Goal: Task Accomplishment & Management: Manage account settings

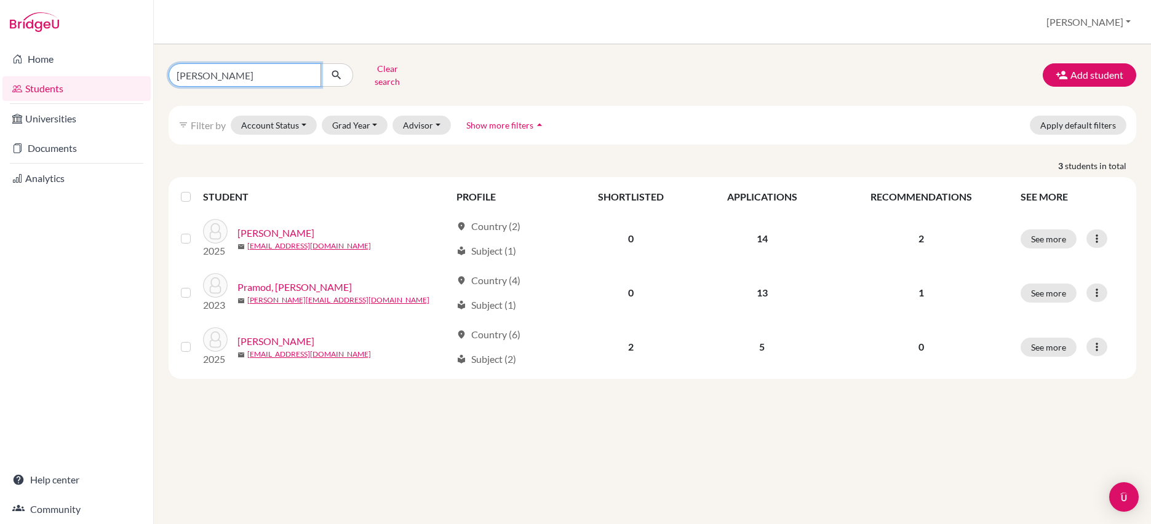
drag, startPoint x: 227, startPoint y: 79, endPoint x: 154, endPoint y: 81, distance: 73.3
click at [154, 81] on div "[PERSON_NAME] Clear search Add student filter_list Filter by Account Status Act…" at bounding box center [652, 284] width 997 height 480
type input "[PERSON_NAME]"
click at [342, 81] on icon "submit" at bounding box center [336, 75] width 12 height 12
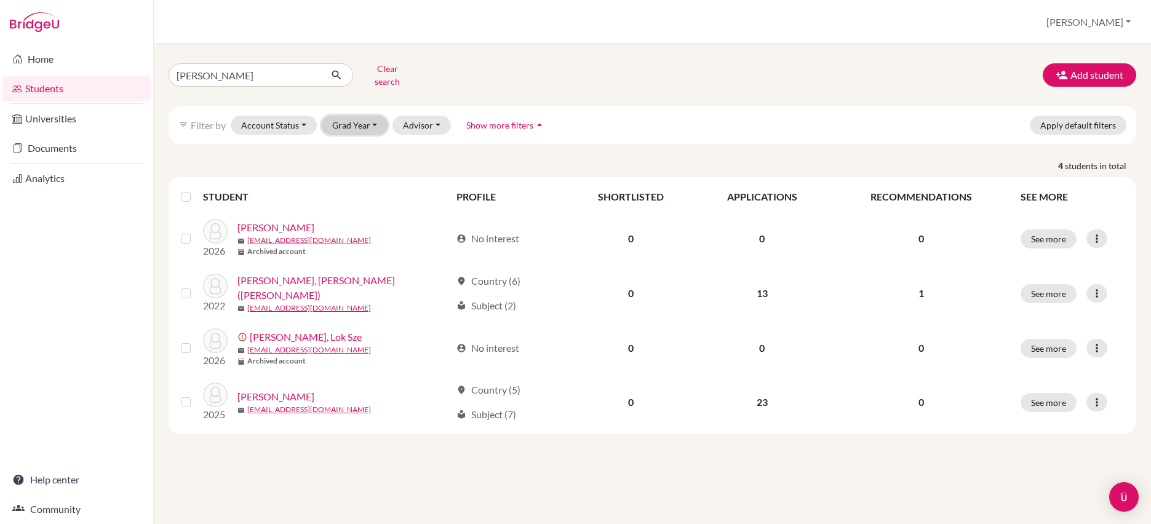
click at [388, 135] on button "Grad Year" at bounding box center [355, 125] width 66 height 19
click at [359, 178] on span "2025" at bounding box center [348, 171] width 22 height 15
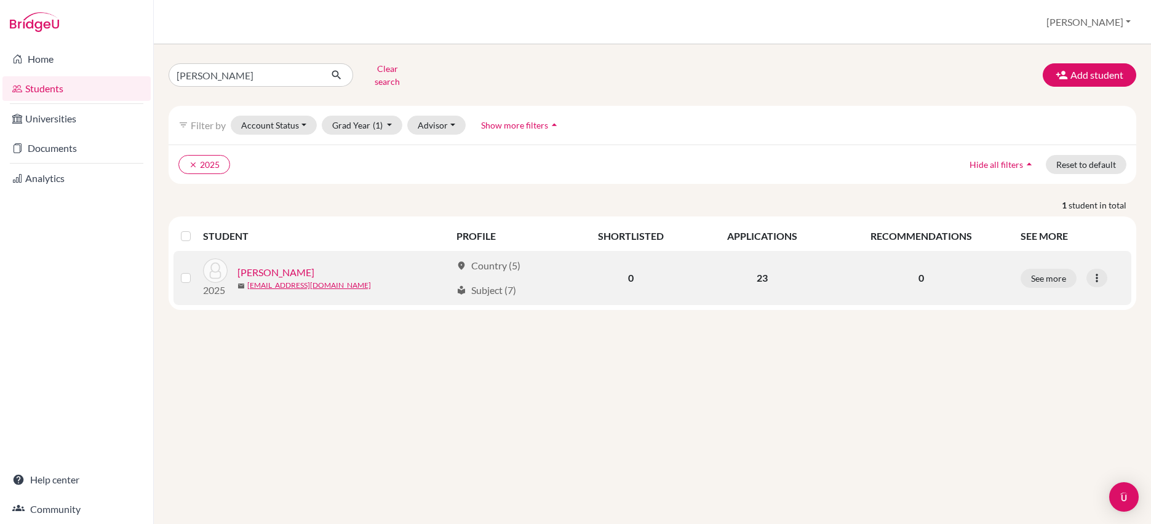
click at [295, 280] on link "[PERSON_NAME]" at bounding box center [276, 272] width 77 height 15
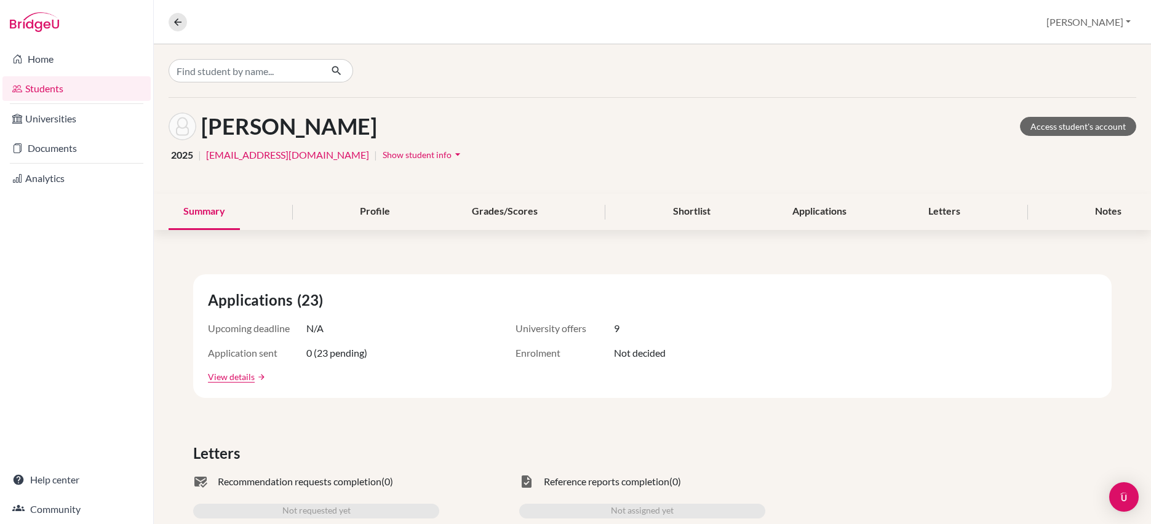
scroll to position [2, 0]
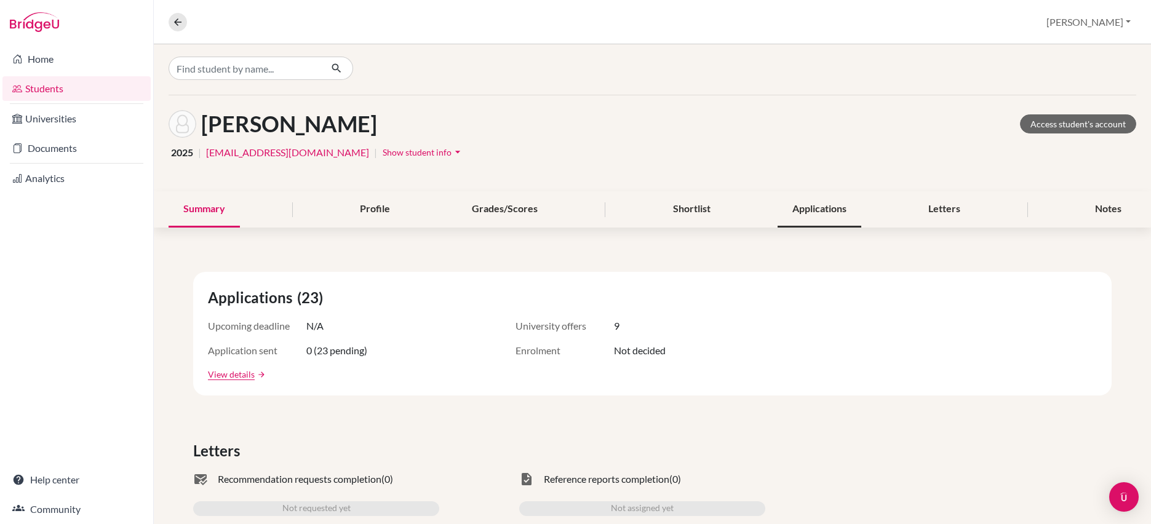
click at [809, 228] on div "Applications" at bounding box center [820, 209] width 84 height 36
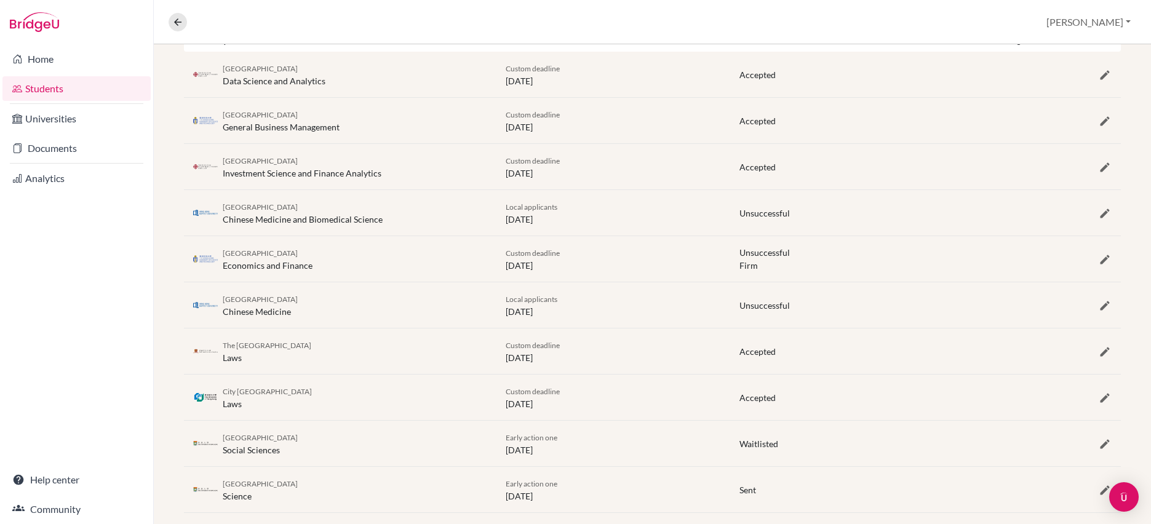
scroll to position [294, 0]
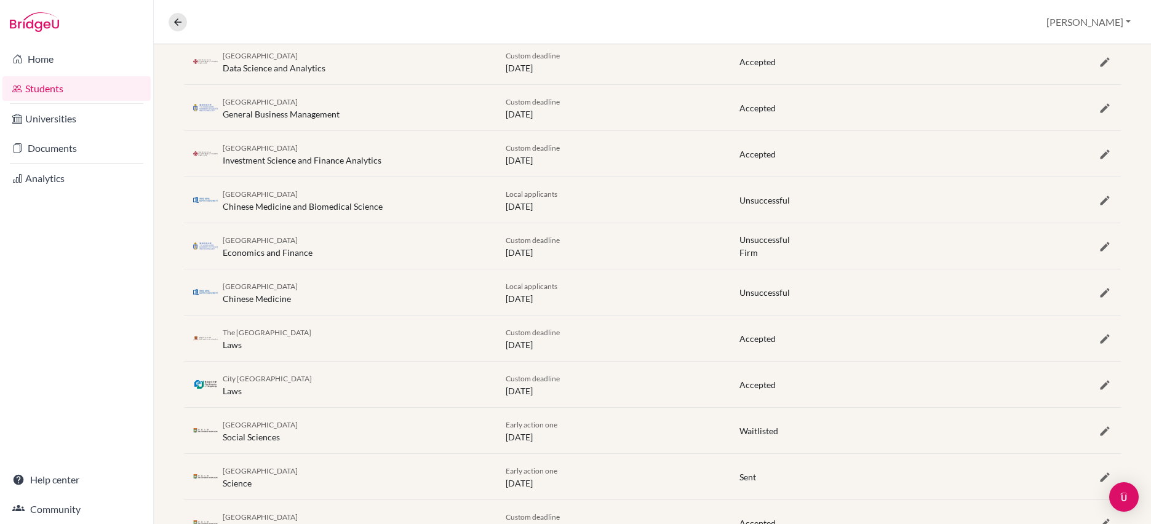
click at [311, 337] on span "The [GEOGRAPHIC_DATA]" at bounding box center [267, 332] width 89 height 9
click at [305, 351] on div "The Chinese University of Hong Kong Laws" at bounding box center [267, 339] width 89 height 26
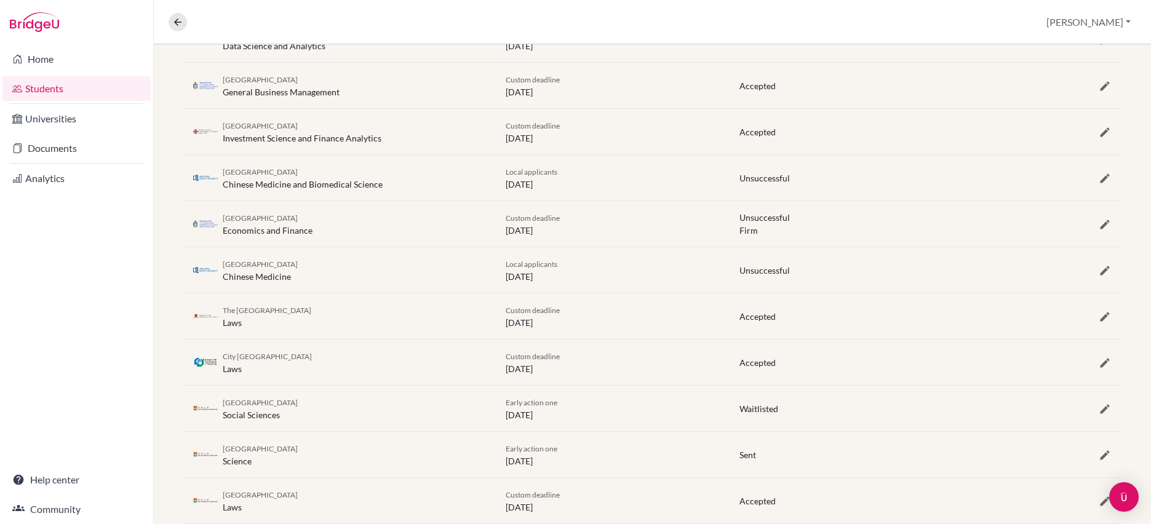
scroll to position [319, 0]
click at [762, 336] on div "The Chinese University of Hong Kong Laws Custom deadline [DATE] Accepted" at bounding box center [652, 313] width 937 height 46
click at [1099, 320] on icon "button" at bounding box center [1105, 314] width 12 height 12
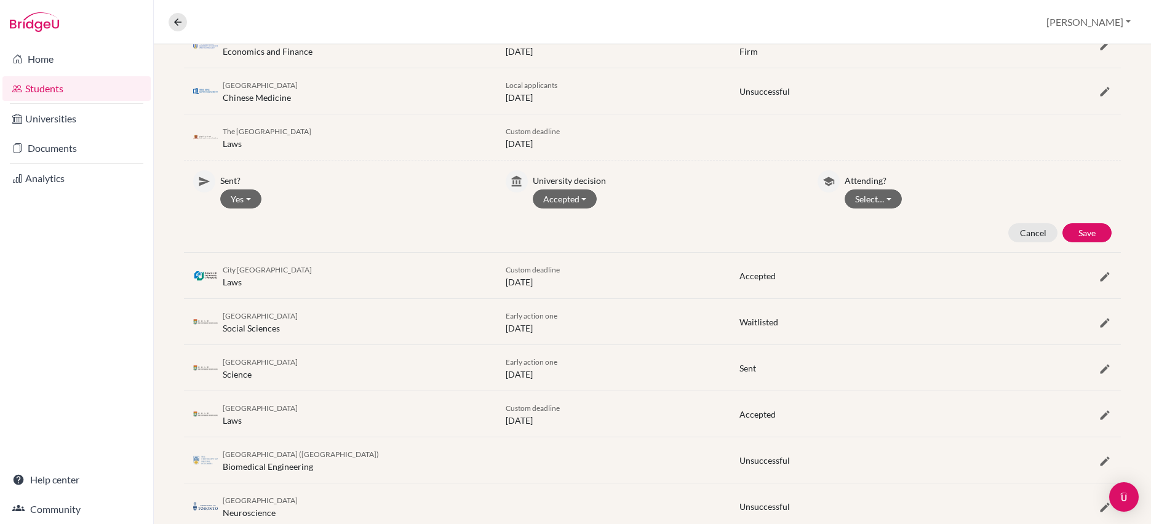
scroll to position [500, 0]
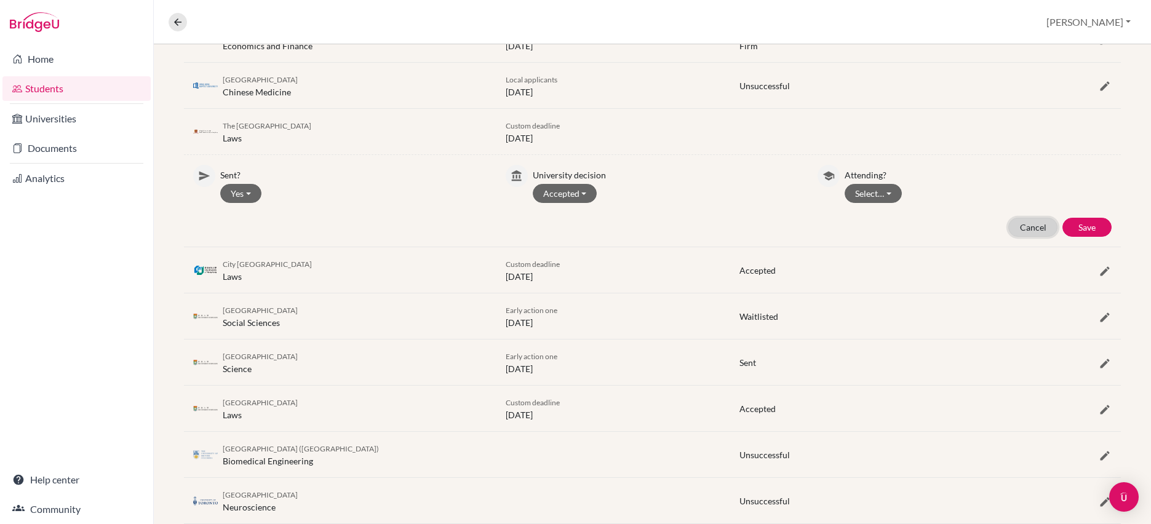
click at [1009, 237] on button "Cancel" at bounding box center [1033, 227] width 49 height 19
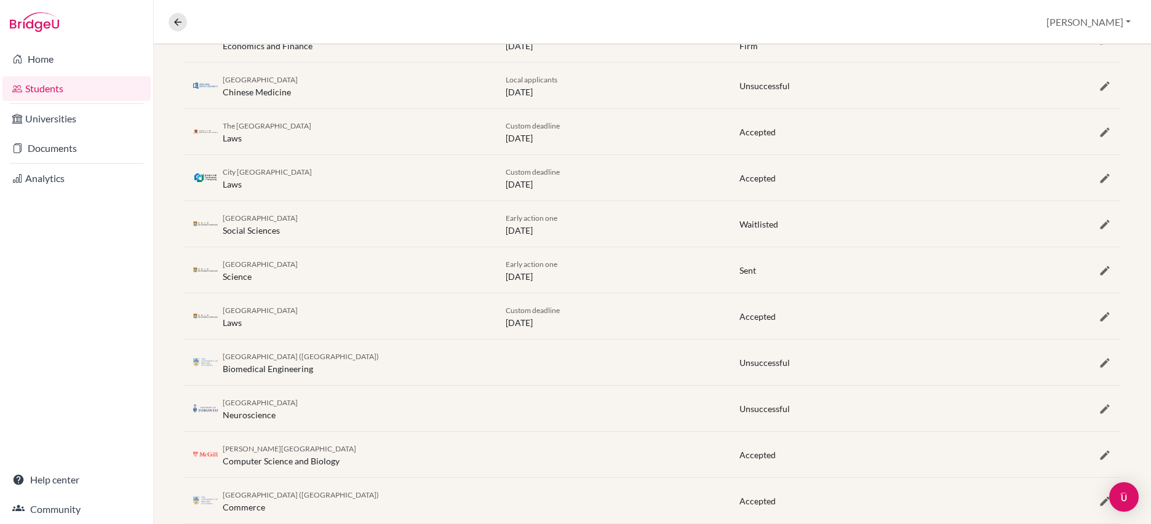
click at [660, 145] on div "Custom deadline [DATE]" at bounding box center [614, 132] width 234 height 26
drag, startPoint x: 751, startPoint y: 276, endPoint x: 620, endPoint y: 274, distance: 131.1
click at [751, 137] on span "Accepted" at bounding box center [758, 132] width 36 height 10
click at [537, 145] on div "Custom deadline [DATE]" at bounding box center [614, 132] width 234 height 26
click at [403, 145] on div "The Chinese University of Hong Kong Laws" at bounding box center [340, 132] width 313 height 26
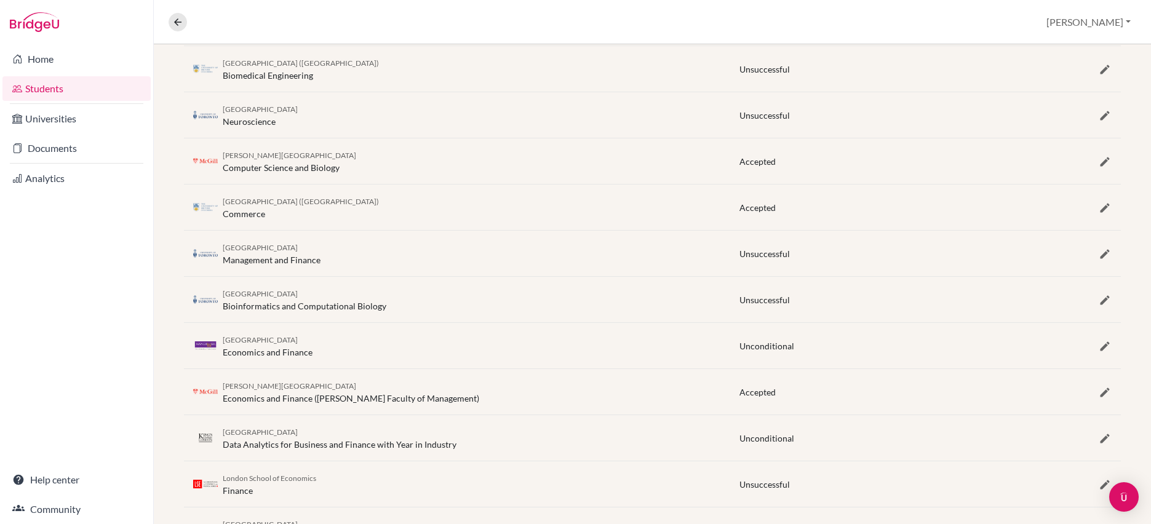
scroll to position [882, 0]
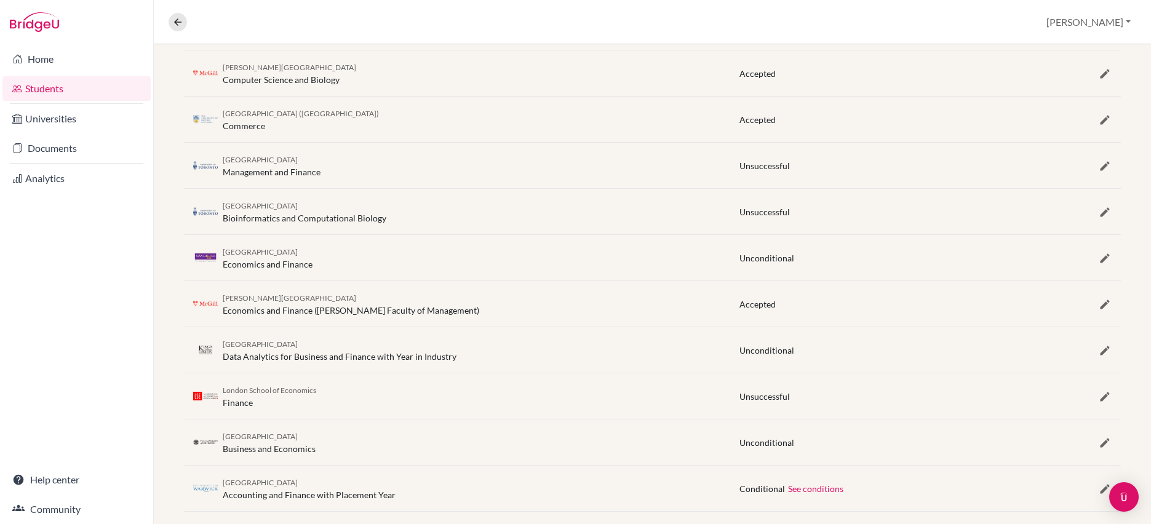
click at [284, 86] on div "[PERSON_NAME] University Computer Science and Biology" at bounding box center [290, 73] width 134 height 26
drag, startPoint x: 744, startPoint y: 281, endPoint x: 1063, endPoint y: 308, distance: 319.9
click at [745, 96] on div "[PERSON_NAME] University Computer Science and Biology Accepted" at bounding box center [652, 73] width 937 height 46
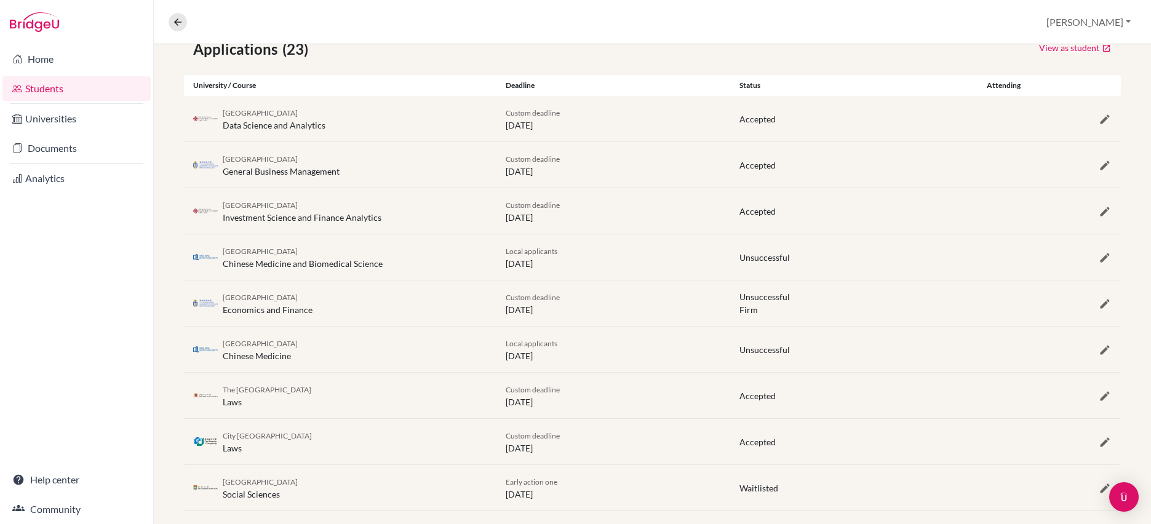
scroll to position [238, 0]
click at [1099, 262] on icon "button" at bounding box center [1105, 256] width 12 height 12
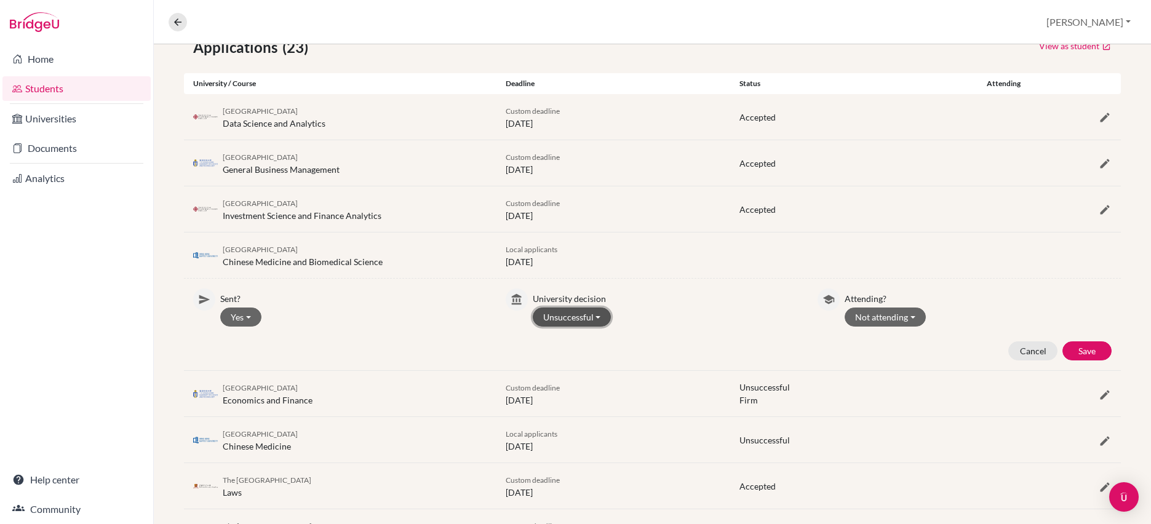
click at [588, 327] on button "Unsuccessful" at bounding box center [572, 317] width 79 height 19
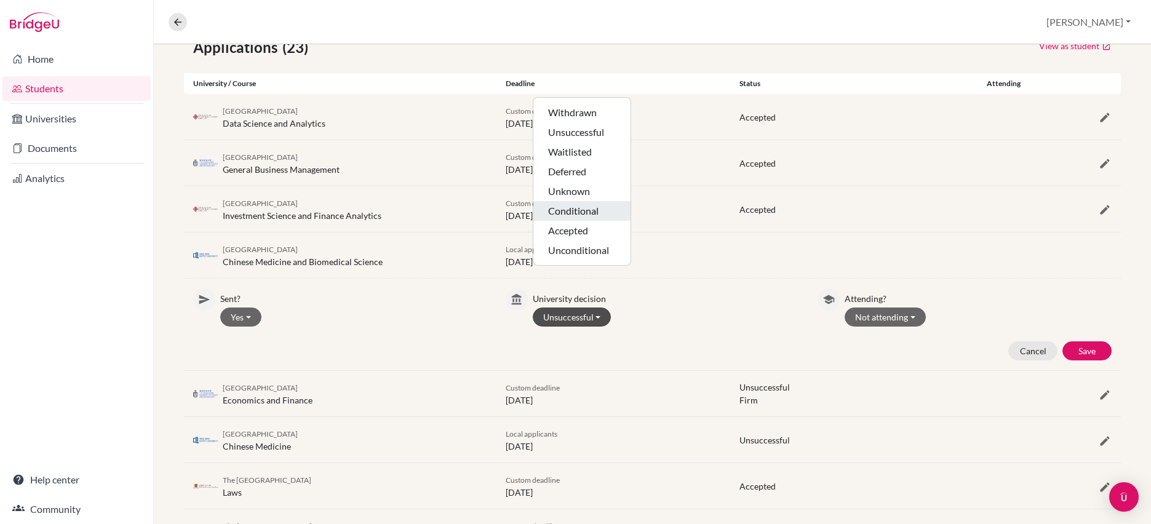
click at [623, 241] on button "Conditional" at bounding box center [582, 231] width 97 height 20
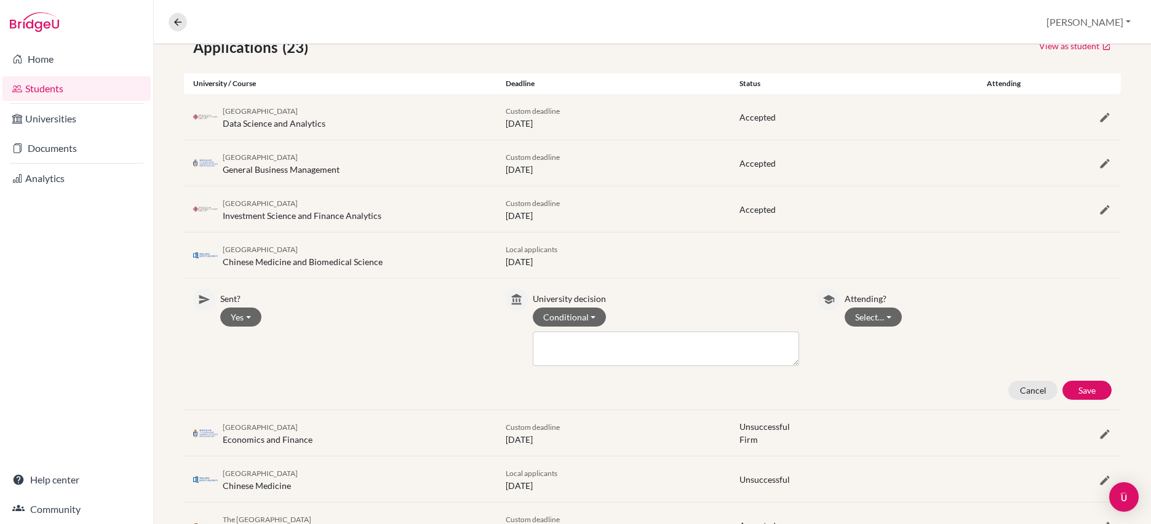
click at [786, 305] on p "University decision" at bounding box center [666, 297] width 267 height 17
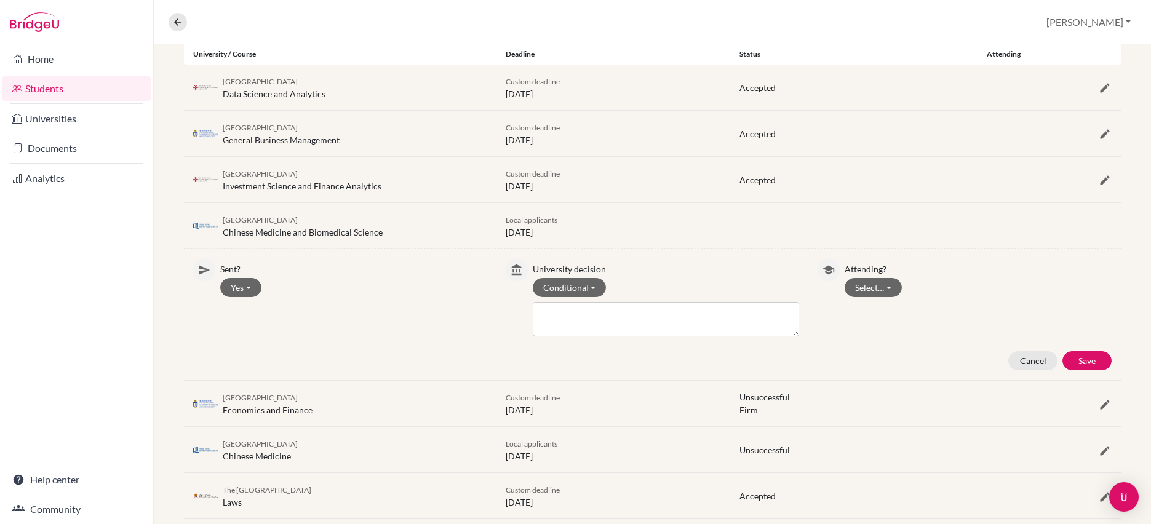
scroll to position [426, 0]
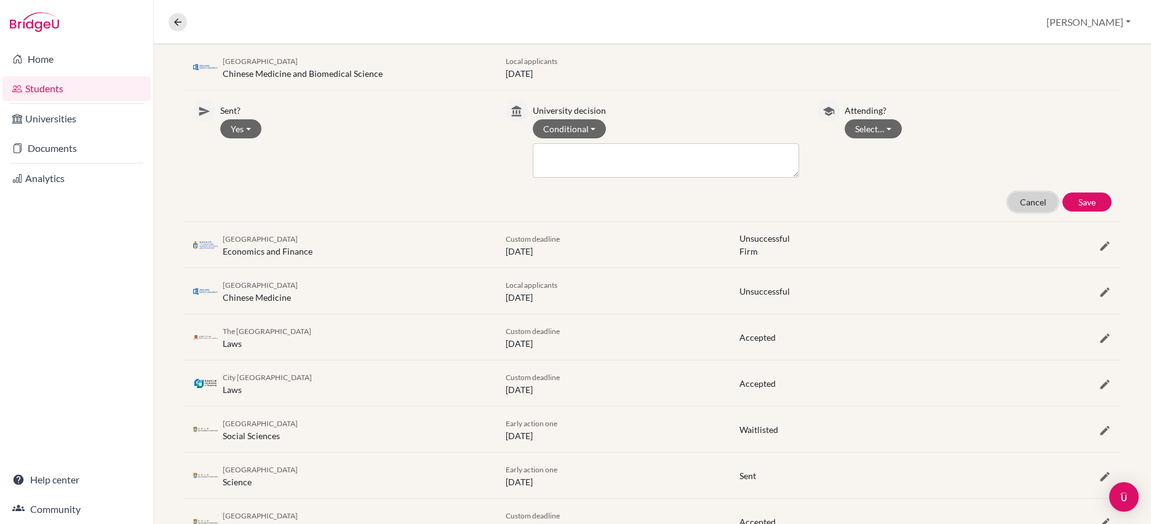
drag, startPoint x: 1005, startPoint y: 348, endPoint x: 939, endPoint y: 343, distance: 66.0
click at [1009, 212] on button "Cancel" at bounding box center [1033, 202] width 49 height 19
